Goal: Obtain resource: Download file/media

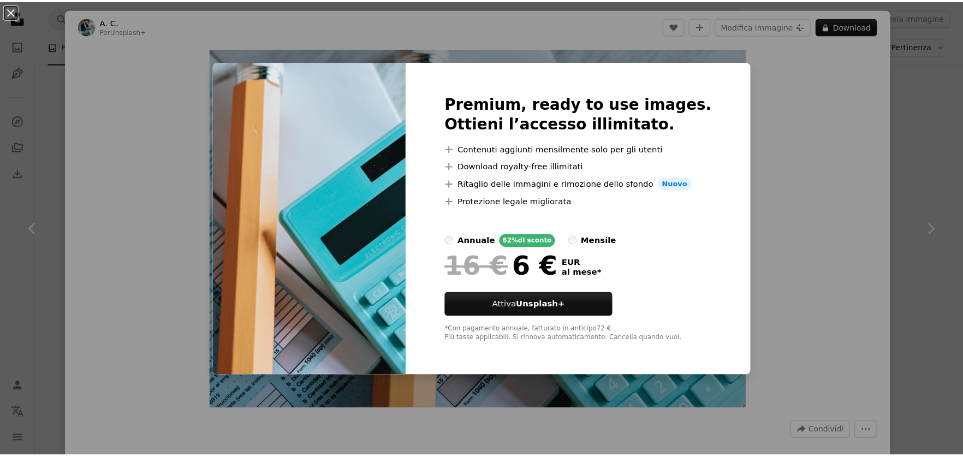
scroll to position [10187, 0]
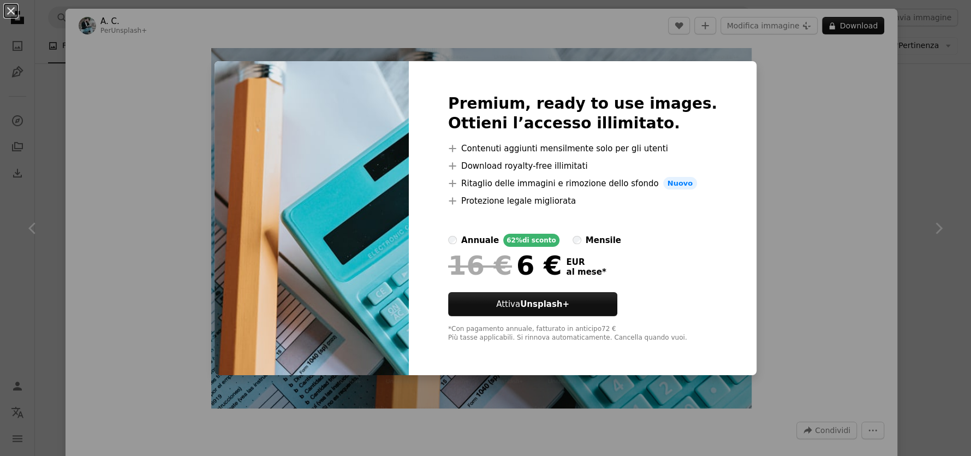
click at [129, 128] on div "An X shape Premium, ready to use images. Ottieni l’accesso illimitato. A plus s…" at bounding box center [485, 228] width 971 height 456
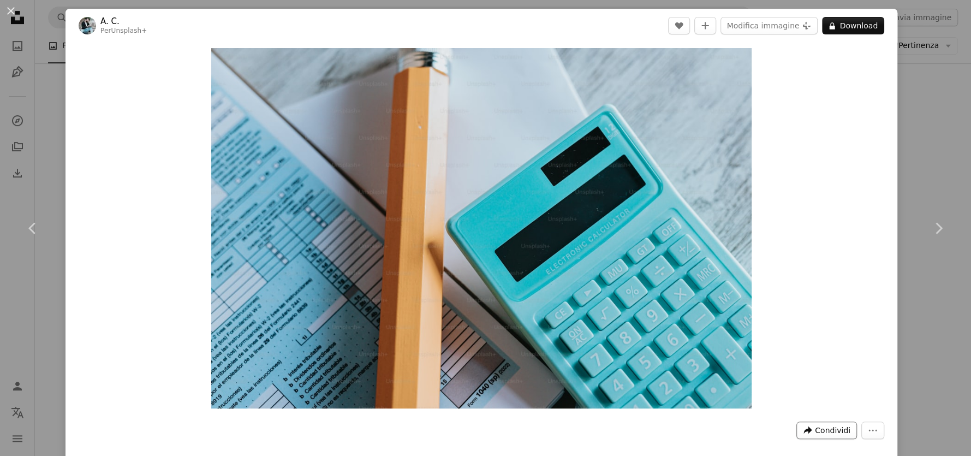
click at [804, 437] on button "A forward-right arrow Condividi" at bounding box center [827, 430] width 61 height 17
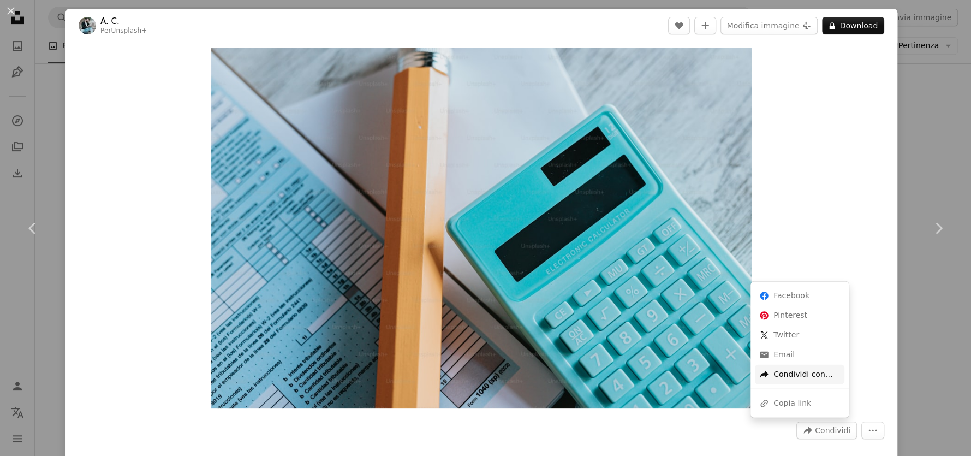
click at [790, 379] on div "A forward-right arrow Condividi con…" at bounding box center [800, 375] width 90 height 20
click at [768, 404] on icon "A URL sharing icon (chains)" at bounding box center [764, 404] width 10 height 10
click at [10, 14] on button "An X shape" at bounding box center [10, 10] width 13 height 13
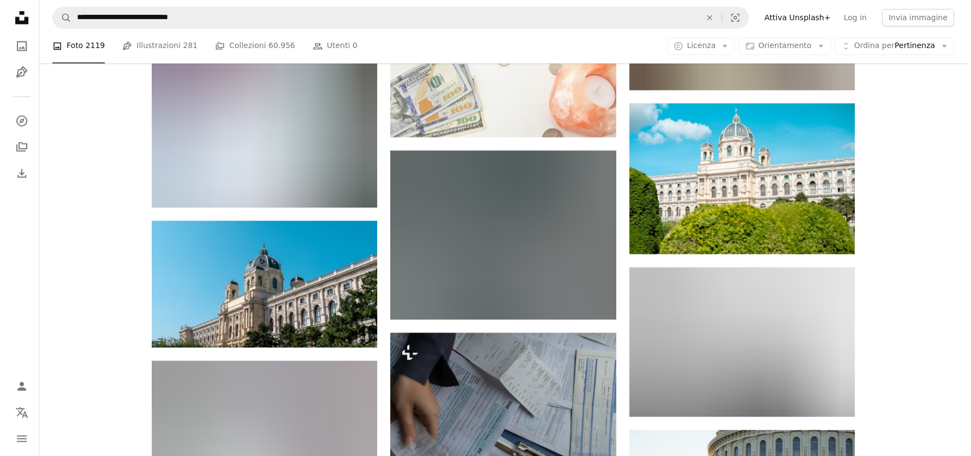
scroll to position [20889, 0]
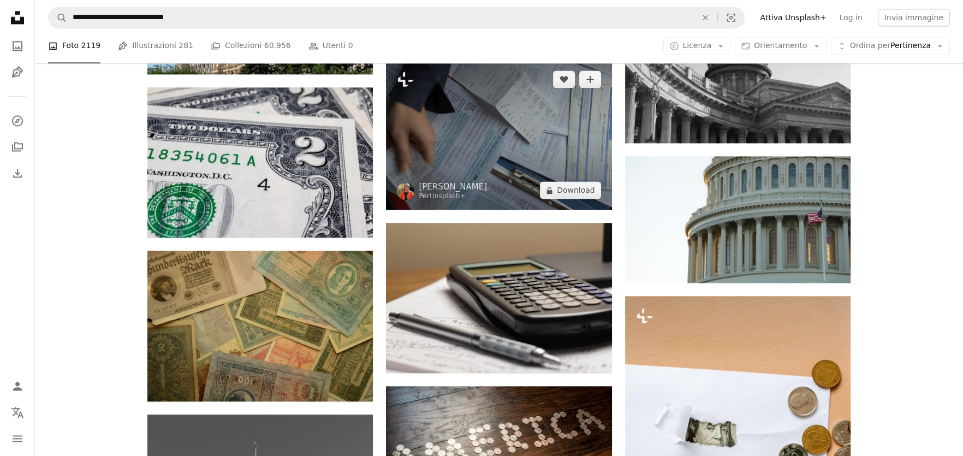
click at [486, 117] on img at bounding box center [499, 135] width 226 height 150
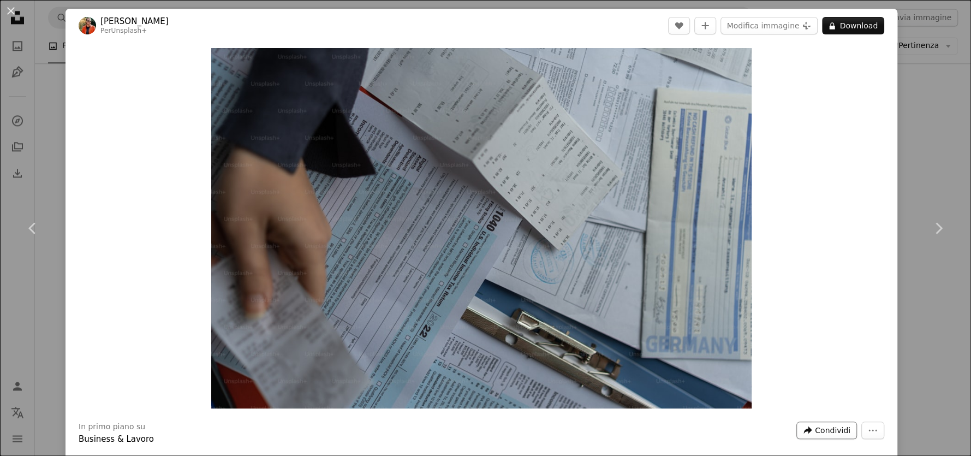
click at [820, 434] on span "Condividi" at bounding box center [832, 430] width 35 height 16
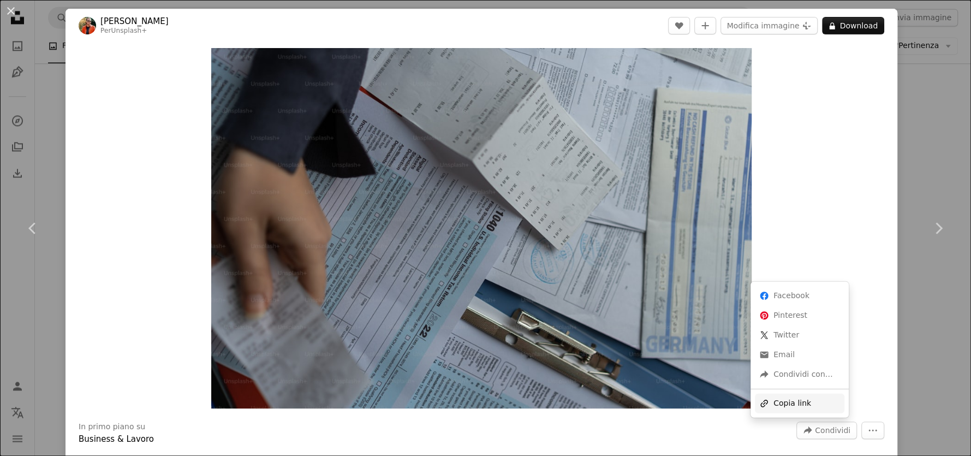
click at [802, 402] on div "A URL sharing icon (chains) Copia link" at bounding box center [800, 404] width 90 height 20
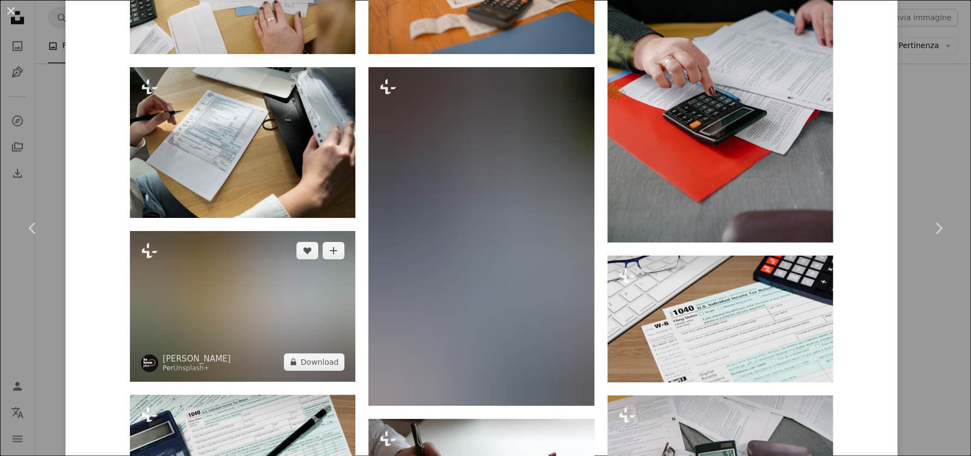
scroll to position [1201, 0]
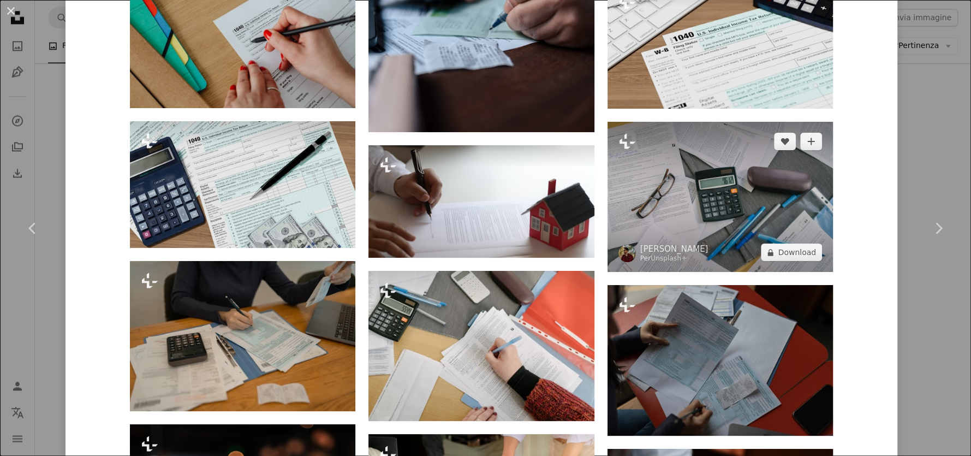
click at [772, 192] on img at bounding box center [721, 197] width 226 height 150
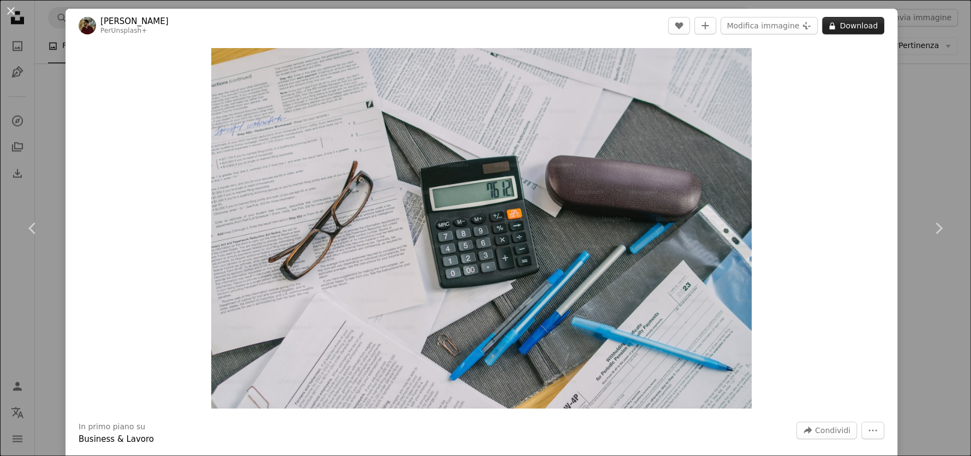
click at [842, 17] on button "A lock Download" at bounding box center [853, 25] width 62 height 17
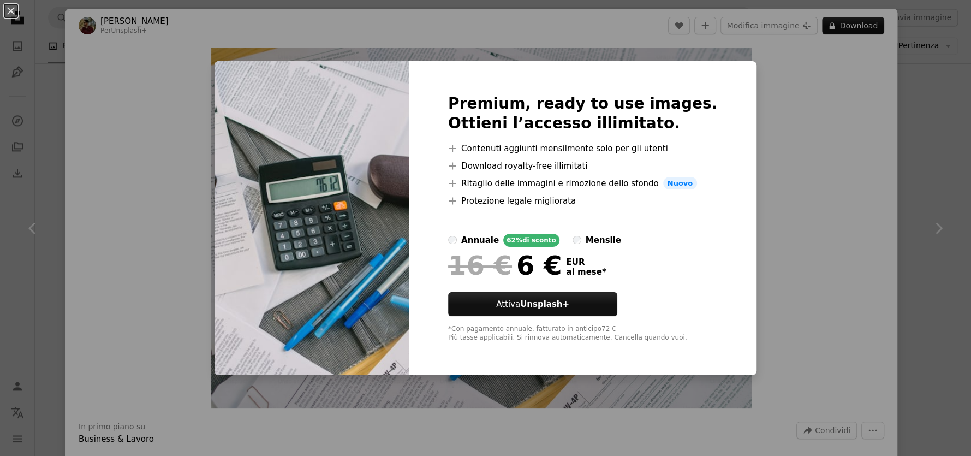
click at [136, 253] on div "An X shape Premium, ready to use images. Ottieni l’accesso illimitato. A plus s…" at bounding box center [485, 228] width 971 height 456
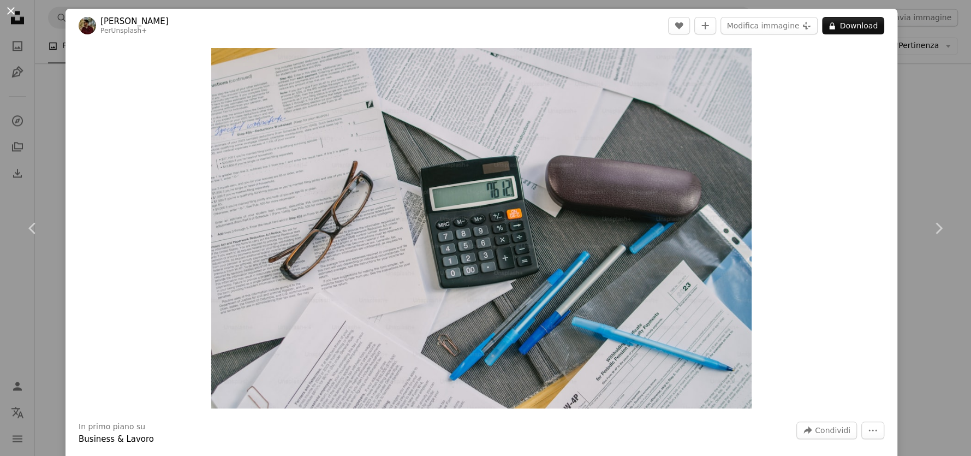
click at [13, 14] on button "An X shape" at bounding box center [10, 10] width 13 height 13
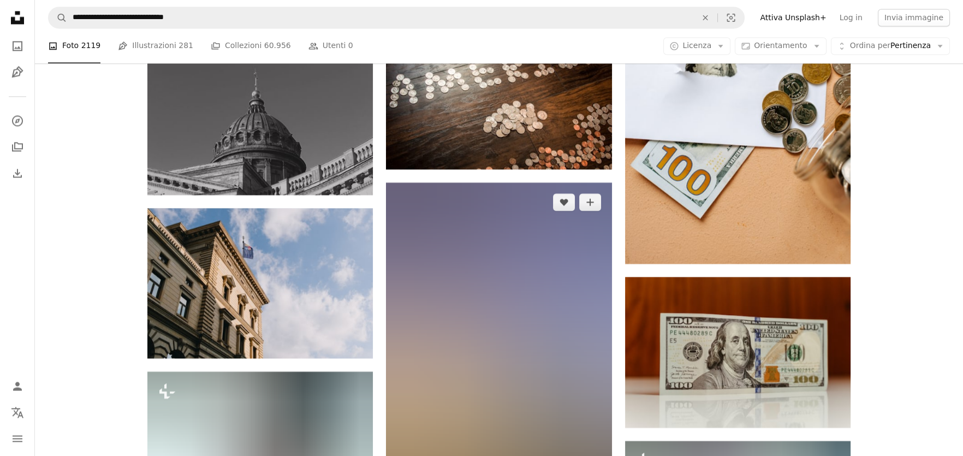
scroll to position [21544, 0]
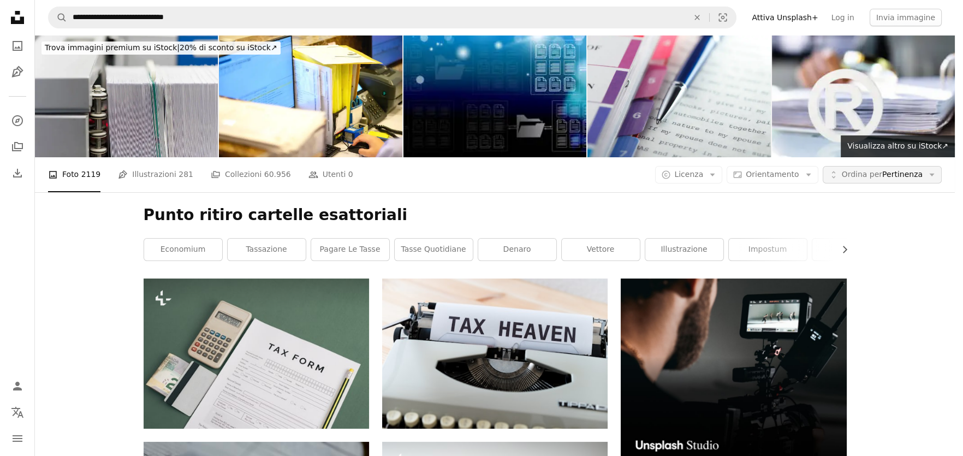
click at [880, 170] on span "Ordina per" at bounding box center [862, 174] width 40 height 9
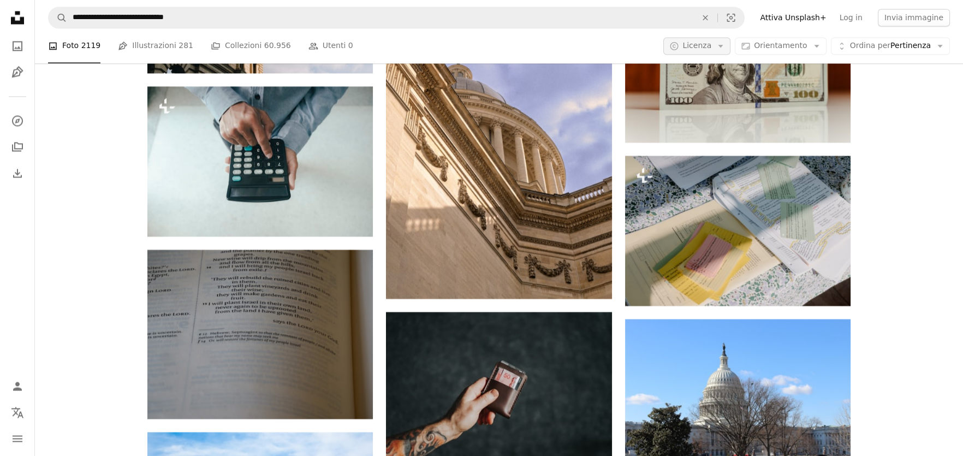
click at [726, 50] on icon "Arrow down" at bounding box center [721, 46] width 10 height 10
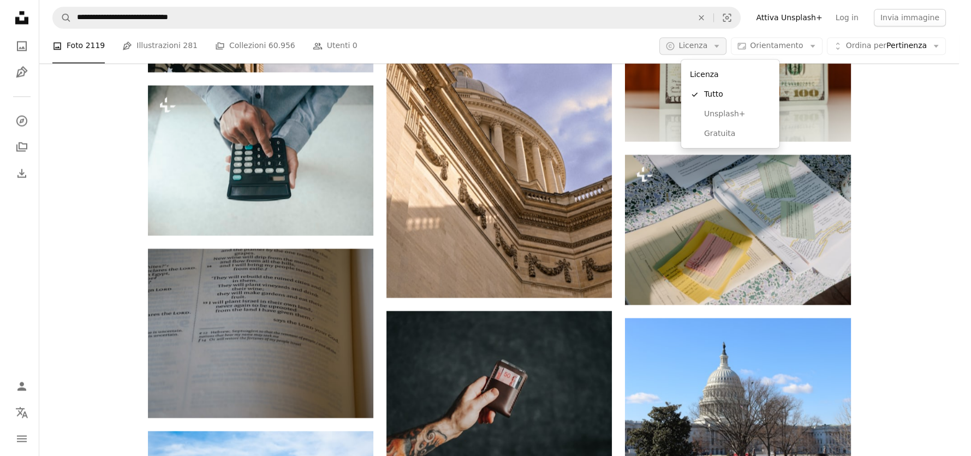
scroll to position [0, 0]
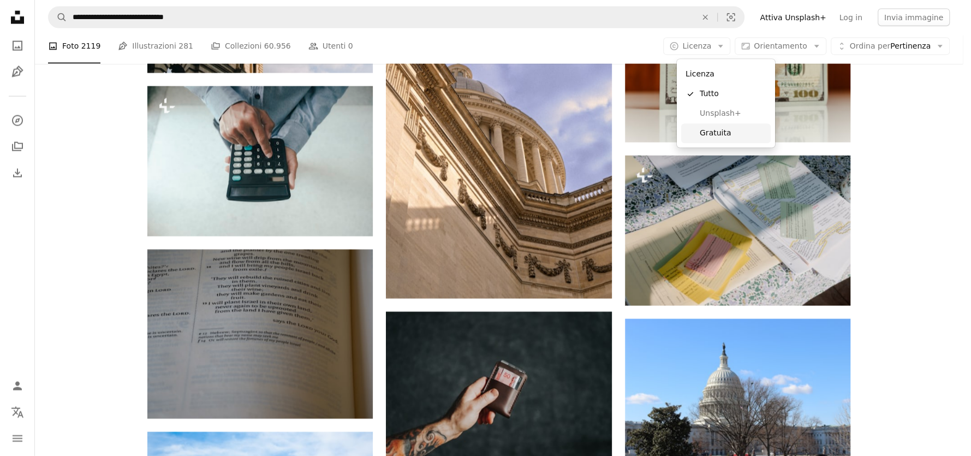
click at [725, 138] on span "Gratuita" at bounding box center [733, 133] width 67 height 11
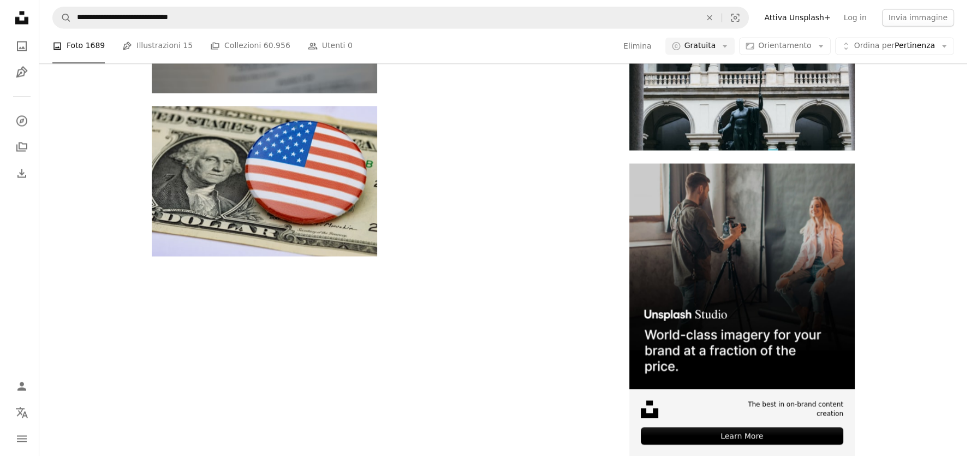
scroll to position [2457, 0]
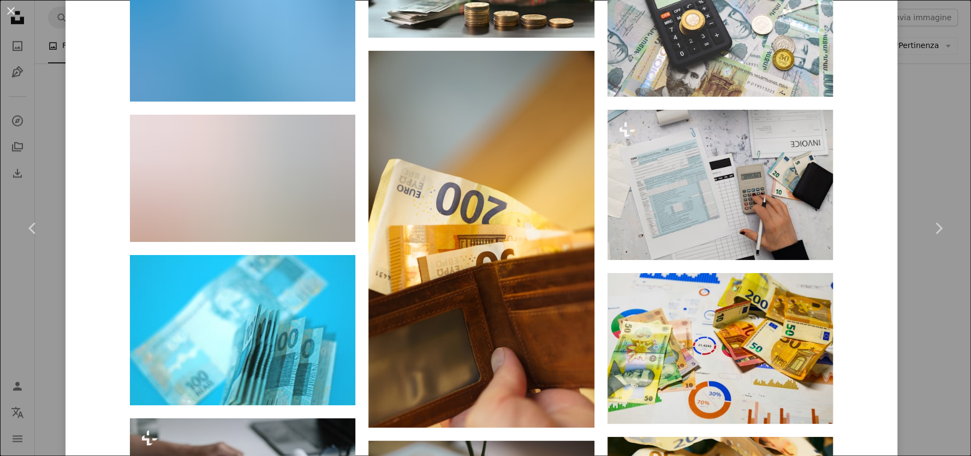
scroll to position [1692, 0]
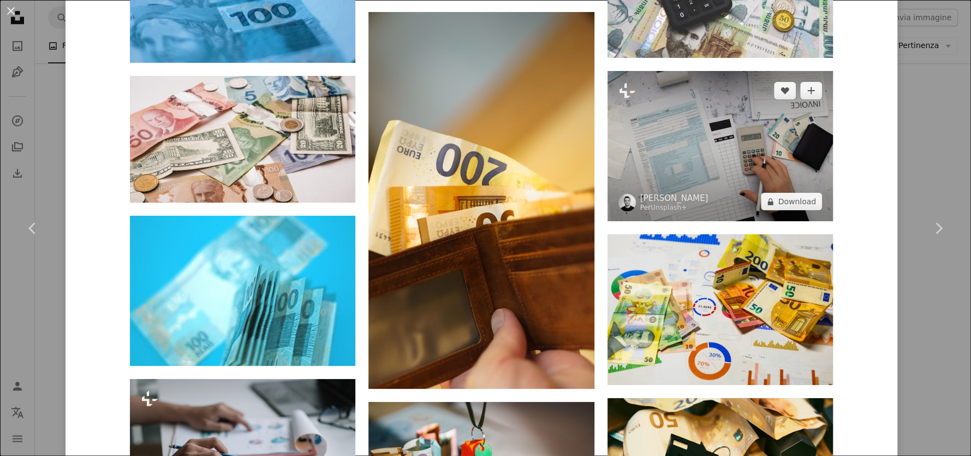
click at [706, 179] on img at bounding box center [721, 146] width 226 height 150
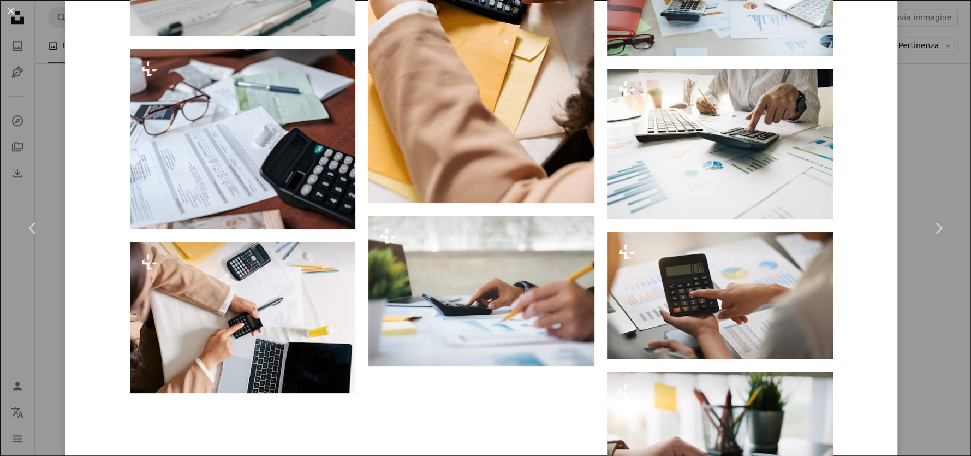
scroll to position [2730, 0]
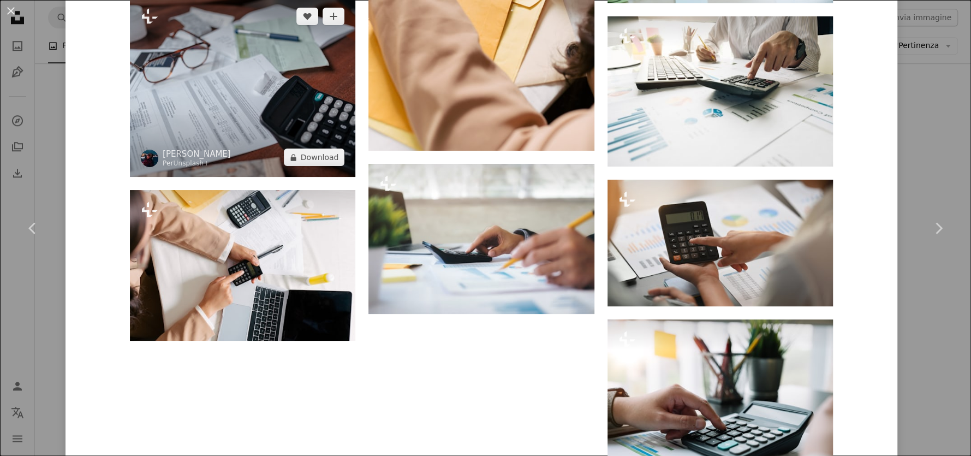
click at [197, 91] on img at bounding box center [243, 87] width 226 height 181
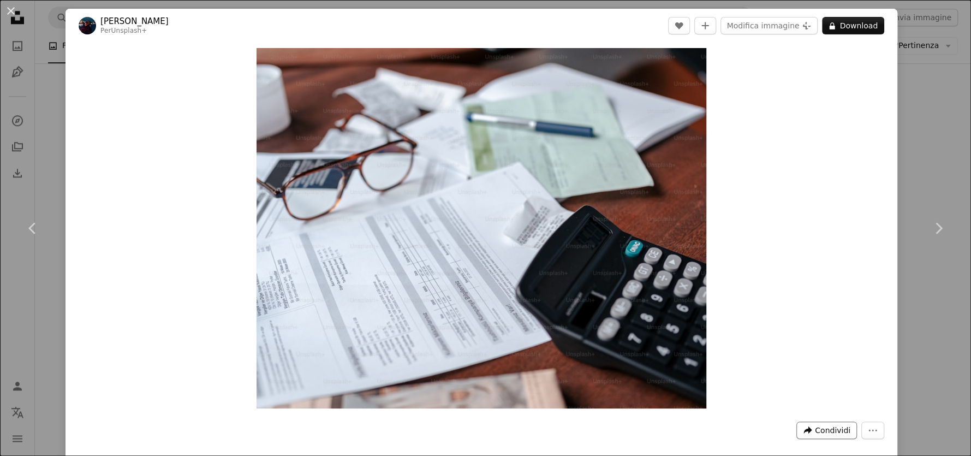
click at [804, 433] on icon "A forward-right arrow" at bounding box center [808, 430] width 10 height 10
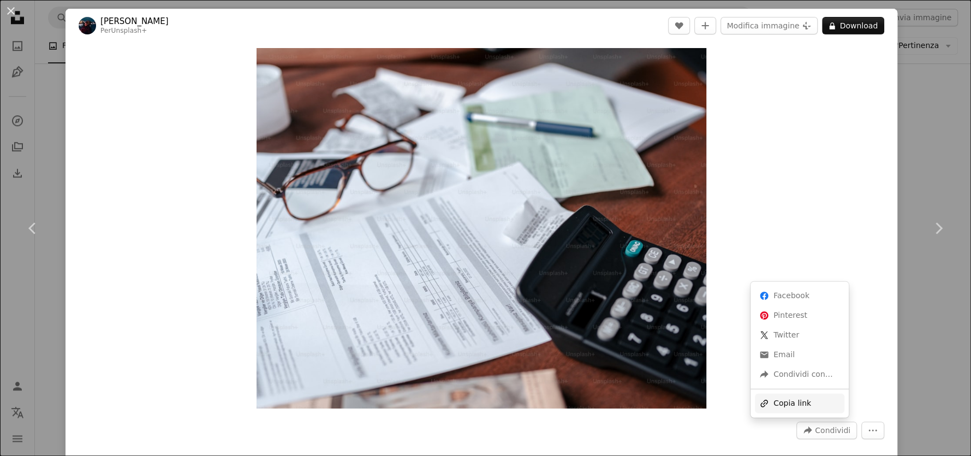
click at [793, 401] on div "A URL sharing icon (chains) Copia link" at bounding box center [800, 404] width 90 height 20
click at [13, 4] on button "An X shape" at bounding box center [10, 10] width 13 height 13
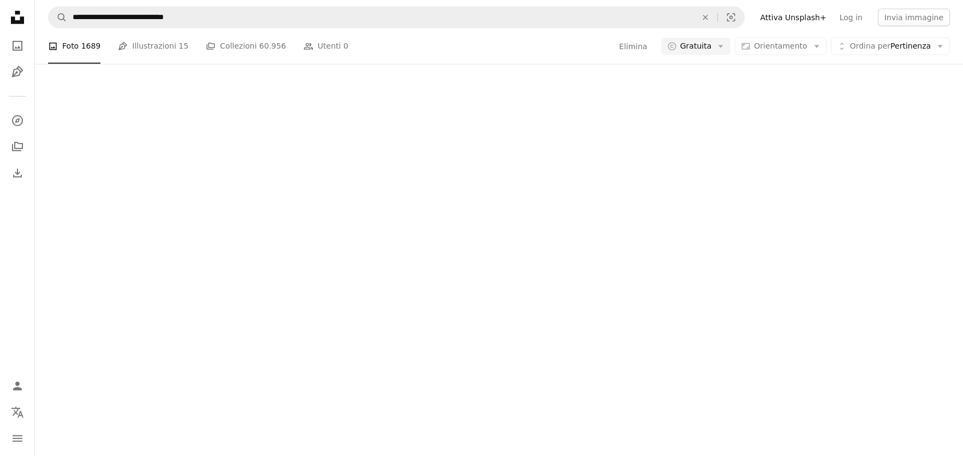
scroll to position [5405, 0]
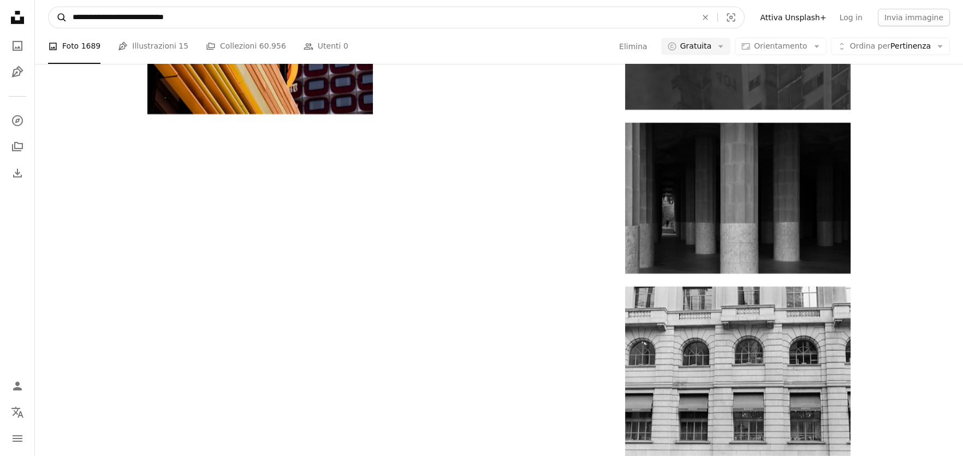
drag, startPoint x: 178, startPoint y: 17, endPoint x: 62, endPoint y: 16, distance: 115.8
click at [62, 16] on form "**********" at bounding box center [396, 18] width 697 height 22
type input "**********"
click at [49, 7] on button "A magnifying glass" at bounding box center [58, 17] width 19 height 21
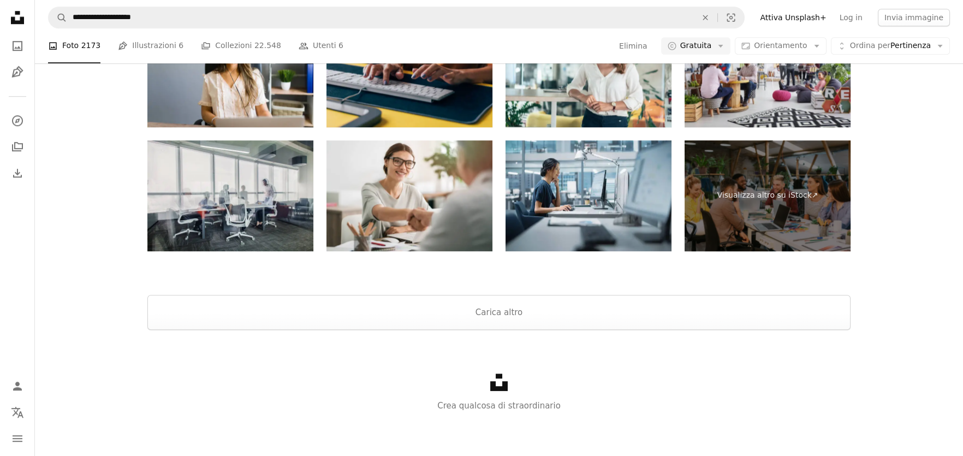
scroll to position [1910, 0]
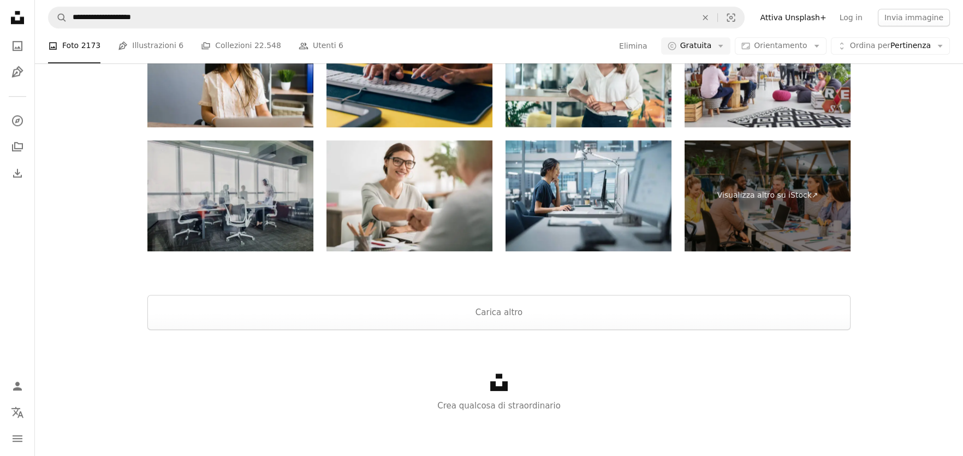
click at [280, 251] on img at bounding box center [230, 195] width 166 height 111
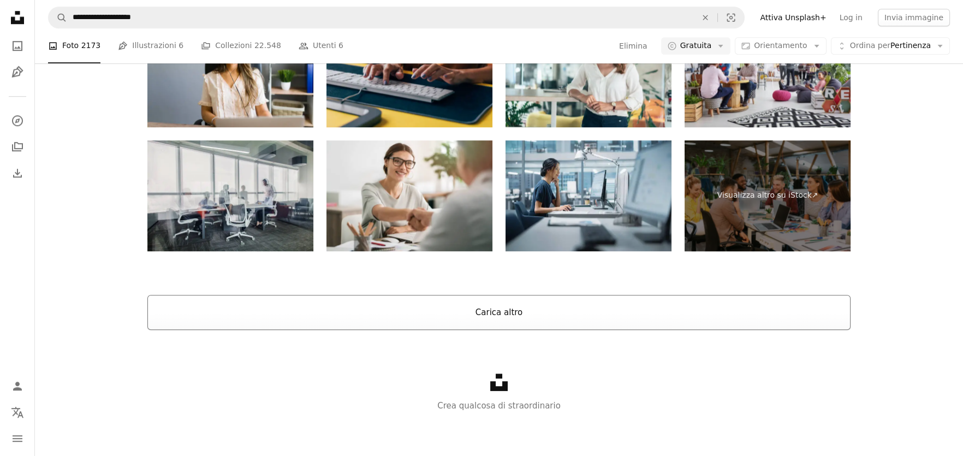
click at [500, 316] on button "Carica altro" at bounding box center [498, 312] width 703 height 35
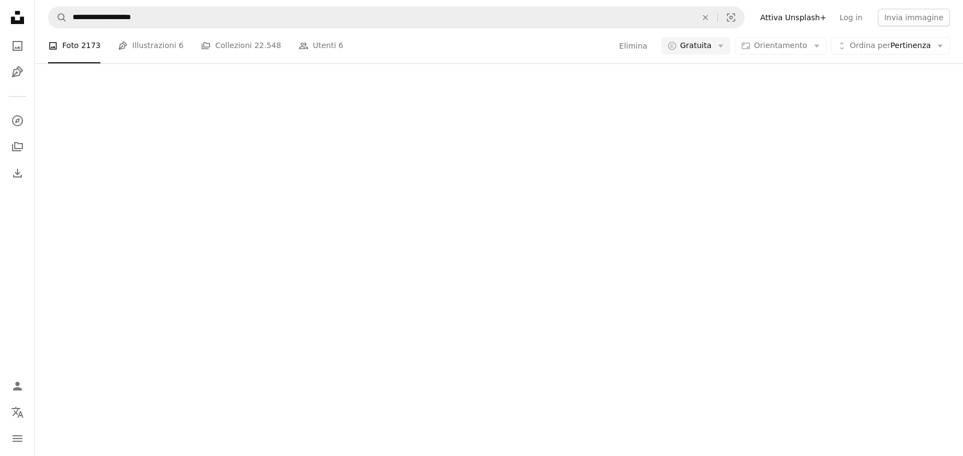
scroll to position [7776, 0]
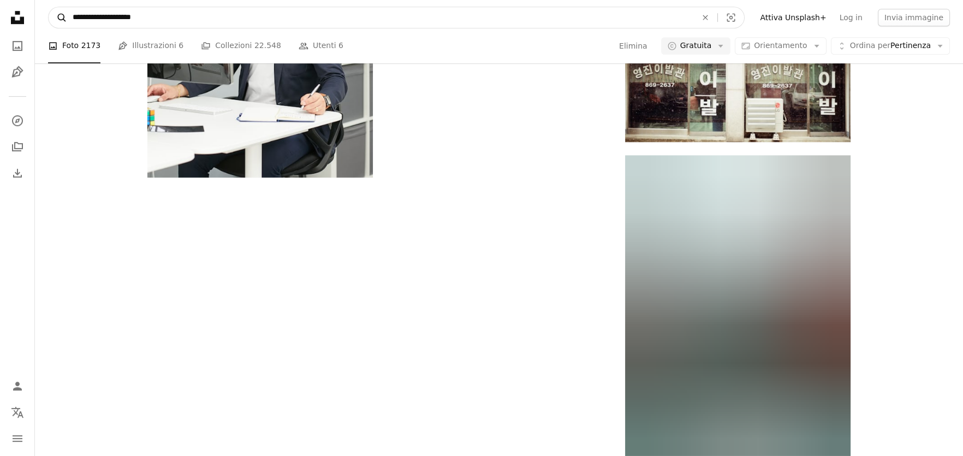
drag, startPoint x: 102, startPoint y: 16, endPoint x: 64, endPoint y: 10, distance: 38.2
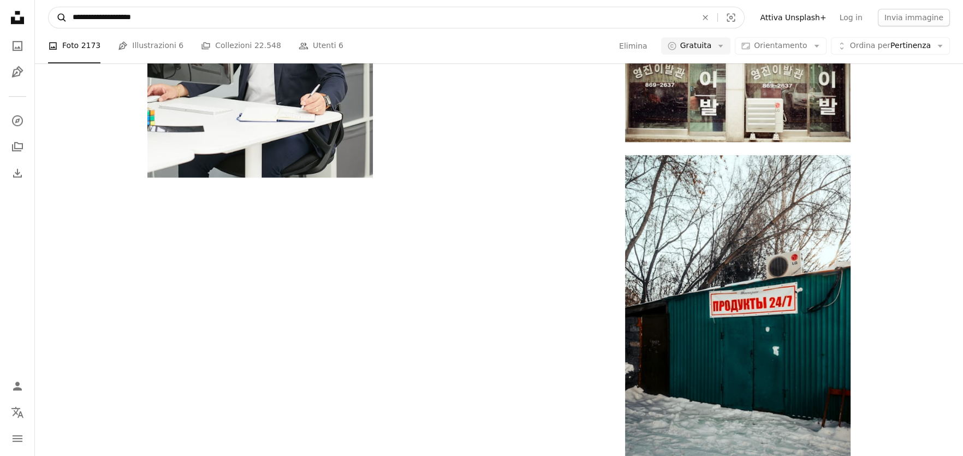
click at [64, 10] on form "**********" at bounding box center [396, 18] width 697 height 22
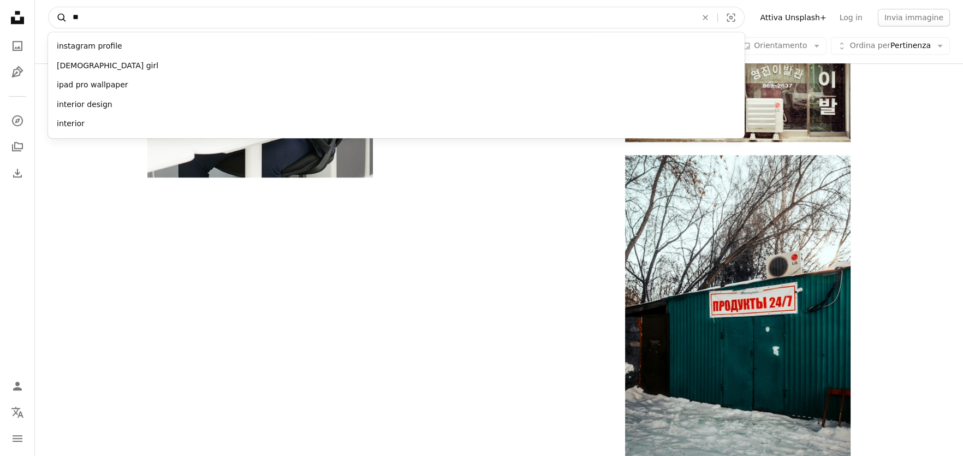
type input "*"
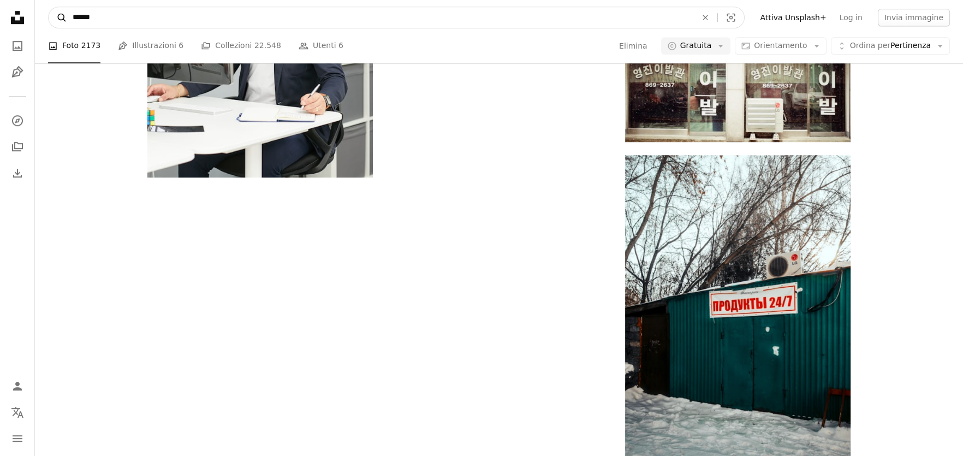
type input "*******"
click button "A magnifying glass" at bounding box center [58, 17] width 19 height 21
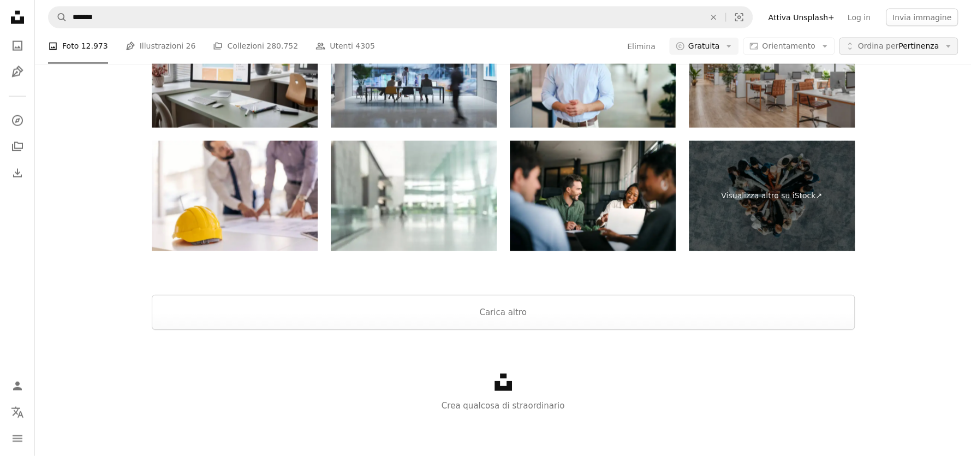
scroll to position [109, 0]
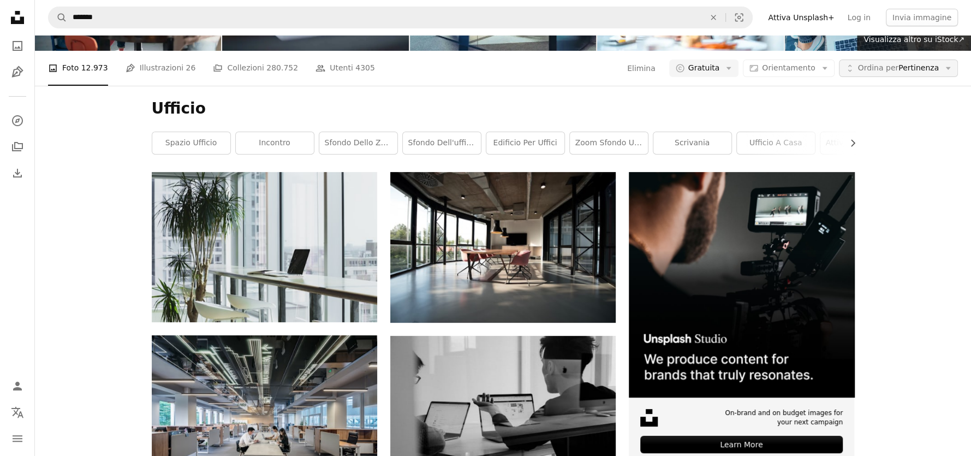
click at [896, 63] on span "Ordina per Pertinenza" at bounding box center [898, 68] width 81 height 11
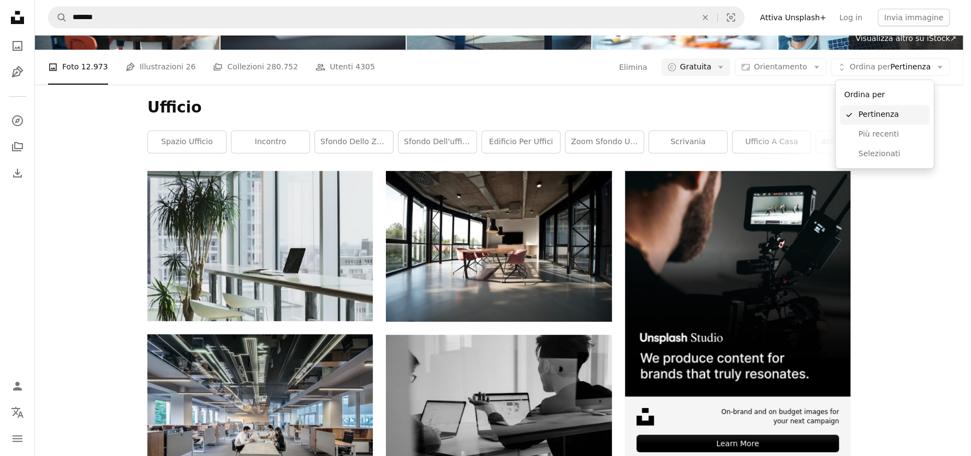
click at [888, 110] on span "Pertinenza" at bounding box center [892, 114] width 67 height 11
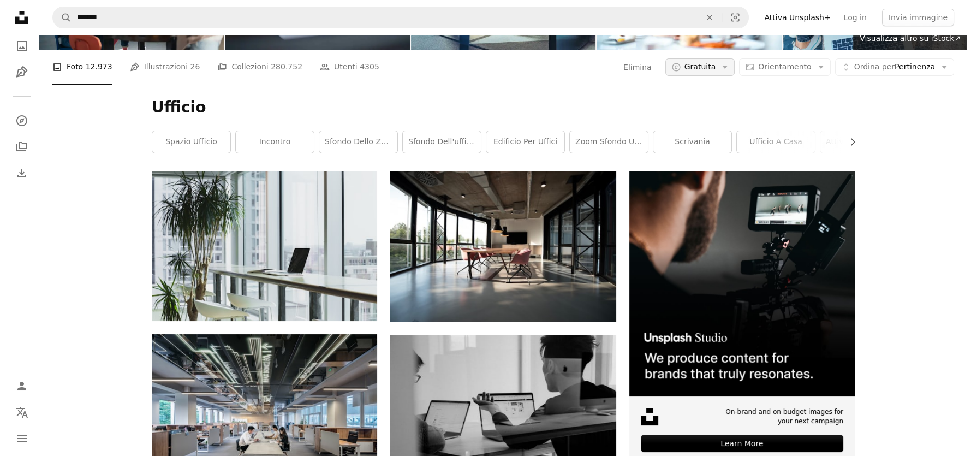
scroll to position [0, 0]
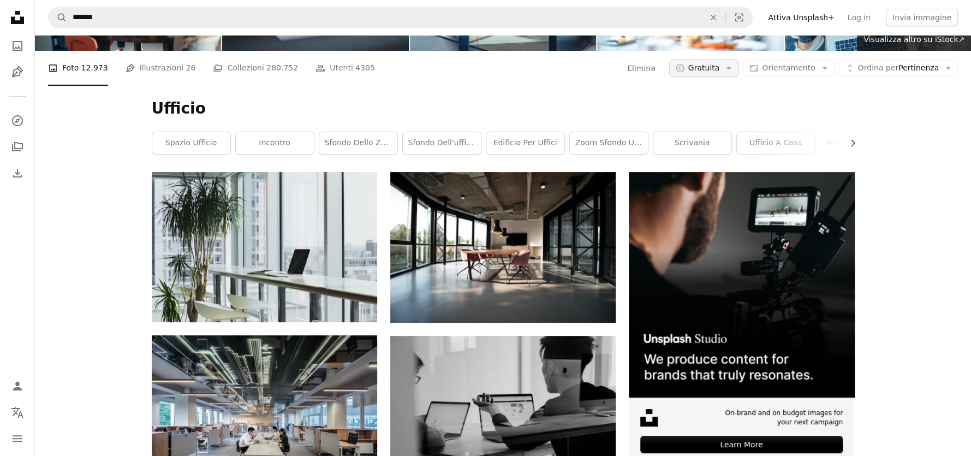
click at [731, 72] on button "A copyright icon © Gratuita Arrow down" at bounding box center [704, 68] width 70 height 17
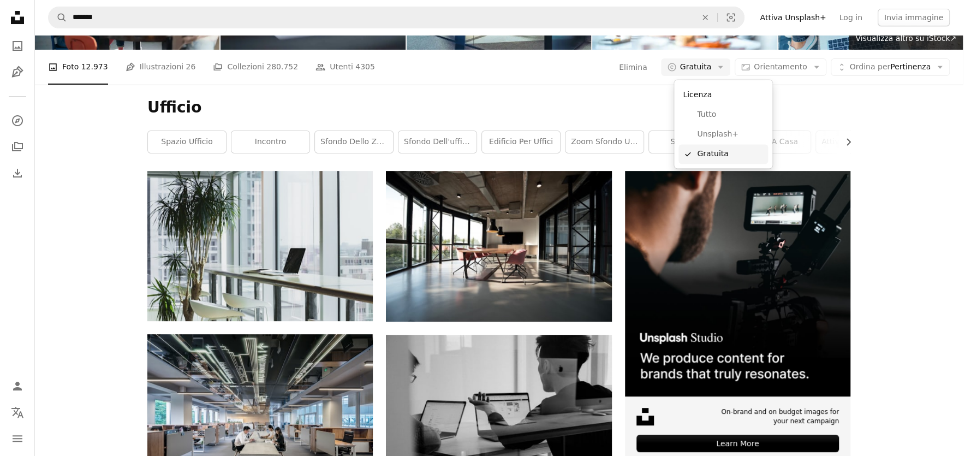
click at [711, 152] on span "Gratuita" at bounding box center [730, 154] width 67 height 11
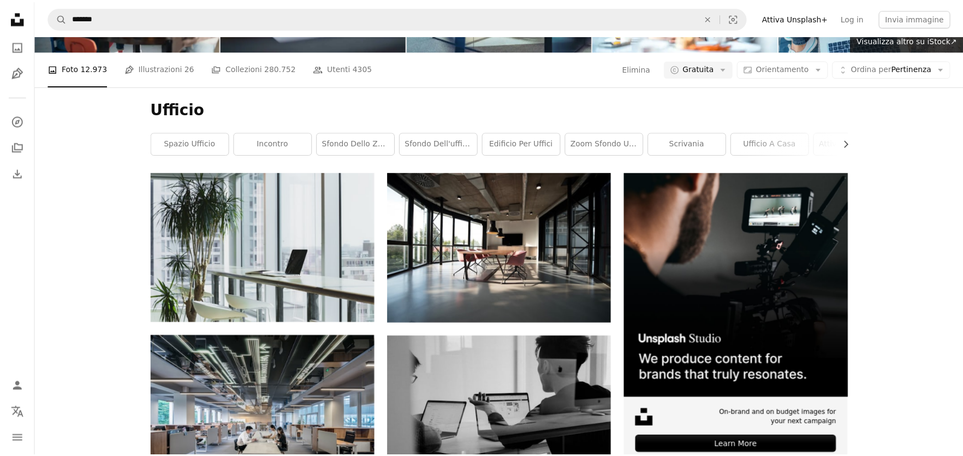
scroll to position [109, 0]
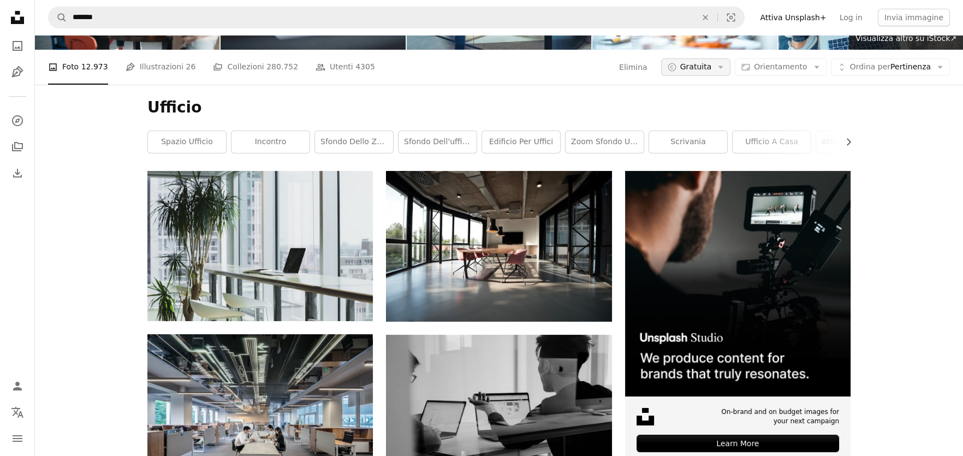
click at [712, 66] on span "Gratuita" at bounding box center [696, 67] width 32 height 11
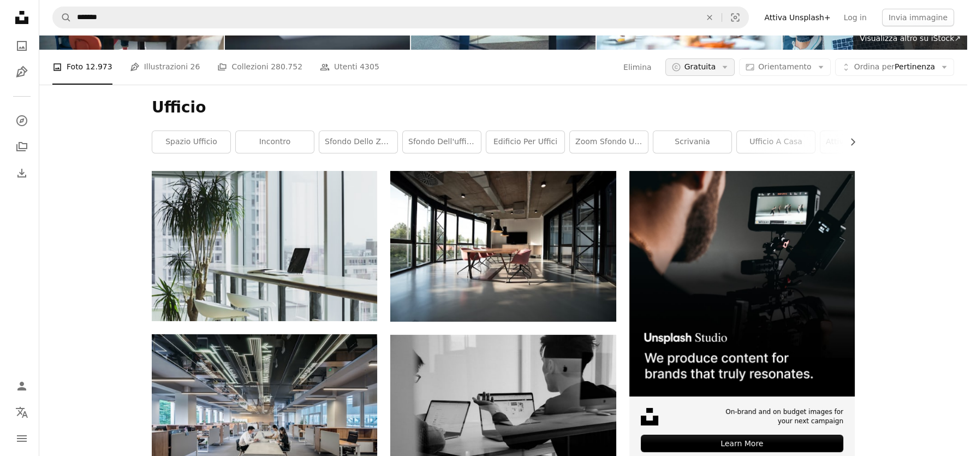
scroll to position [0, 0]
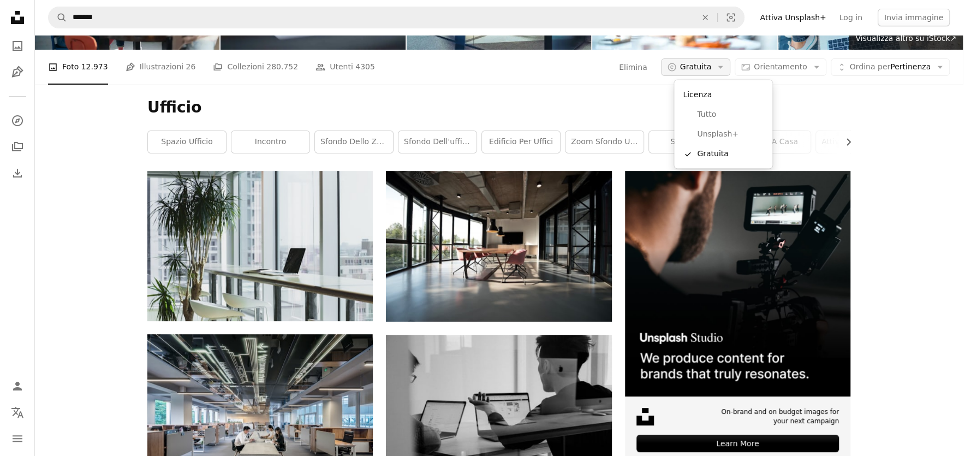
click at [712, 66] on span "Gratuita" at bounding box center [696, 67] width 32 height 11
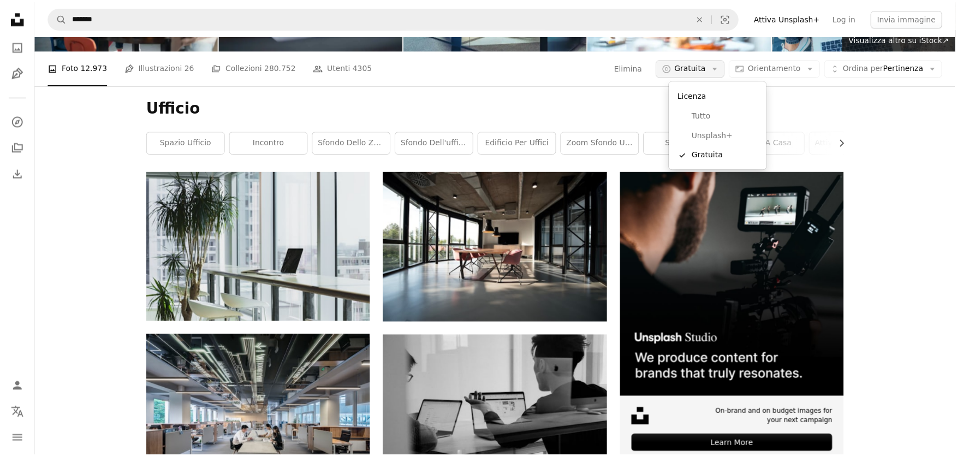
scroll to position [109, 0]
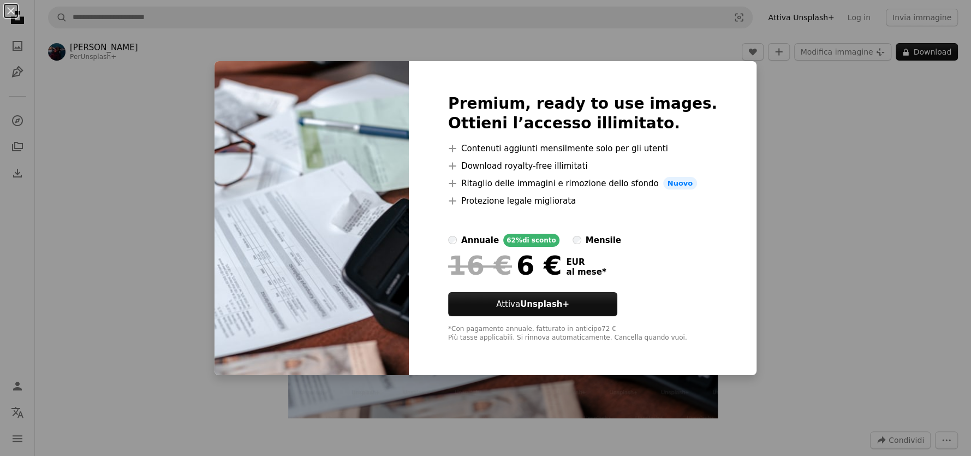
click at [123, 117] on div "An X shape Premium, ready to use images. Ottieni l’accesso illimitato. A plus s…" at bounding box center [485, 228] width 971 height 456
